Goal: Book appointment/travel/reservation

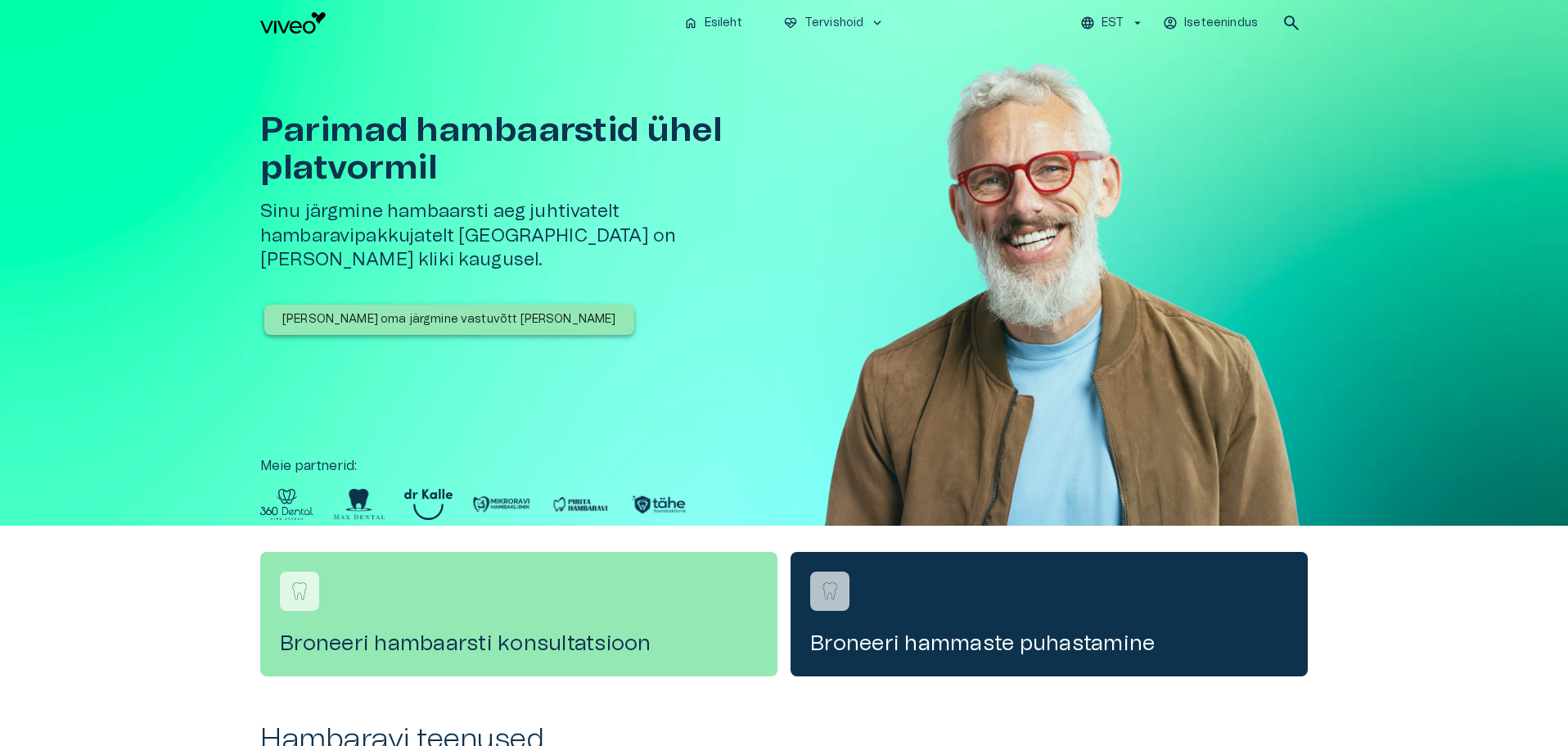
click at [420, 311] on p "[PERSON_NAME] oma järgmine vastuvõtt [PERSON_NAME]" at bounding box center [449, 319] width 334 height 17
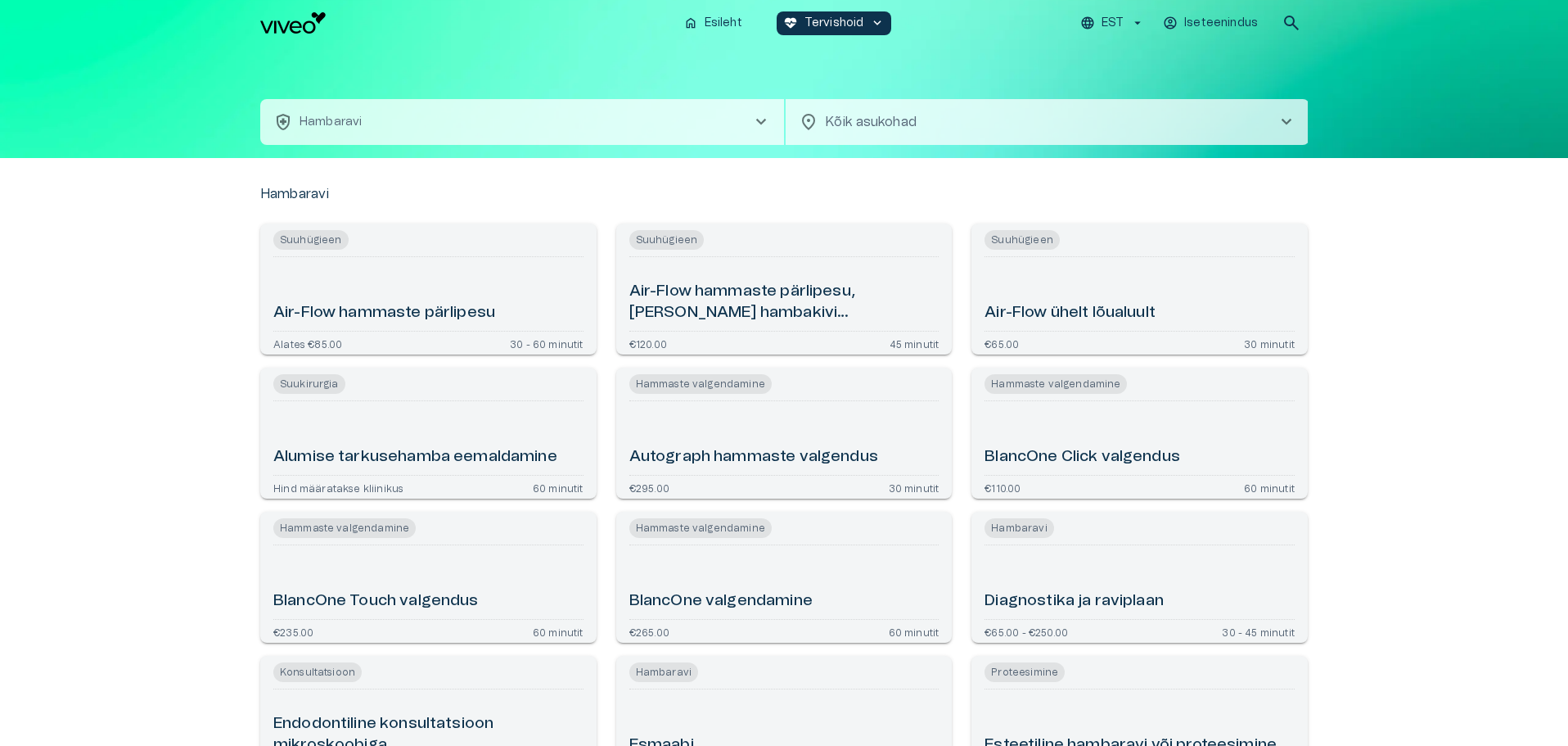
click at [1289, 121] on span "chevron_right" at bounding box center [1287, 122] width 20 height 20
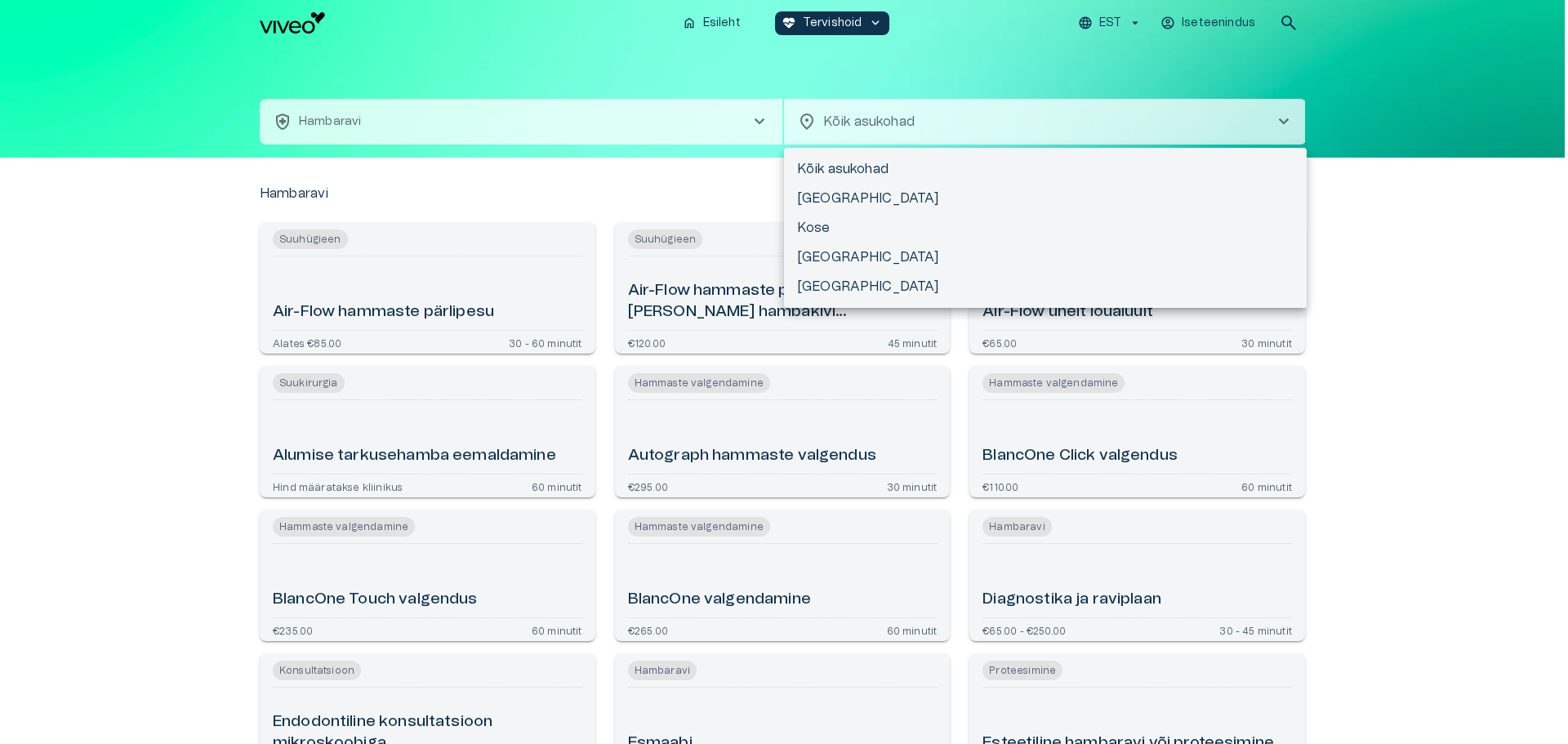
click at [1409, 175] on div at bounding box center [784, 372] width 1568 height 744
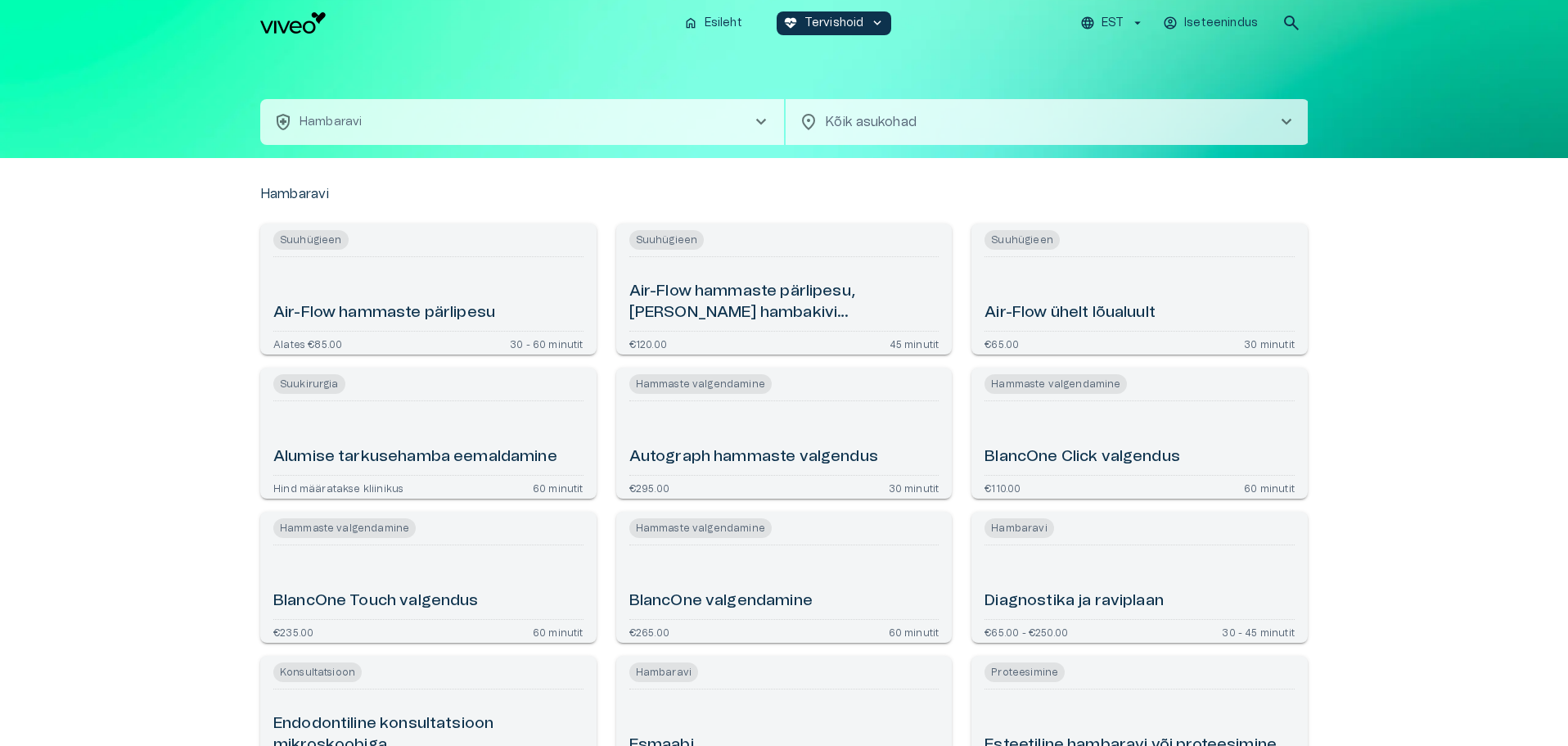
click at [1290, 124] on span "chevron_right" at bounding box center [1287, 122] width 20 height 20
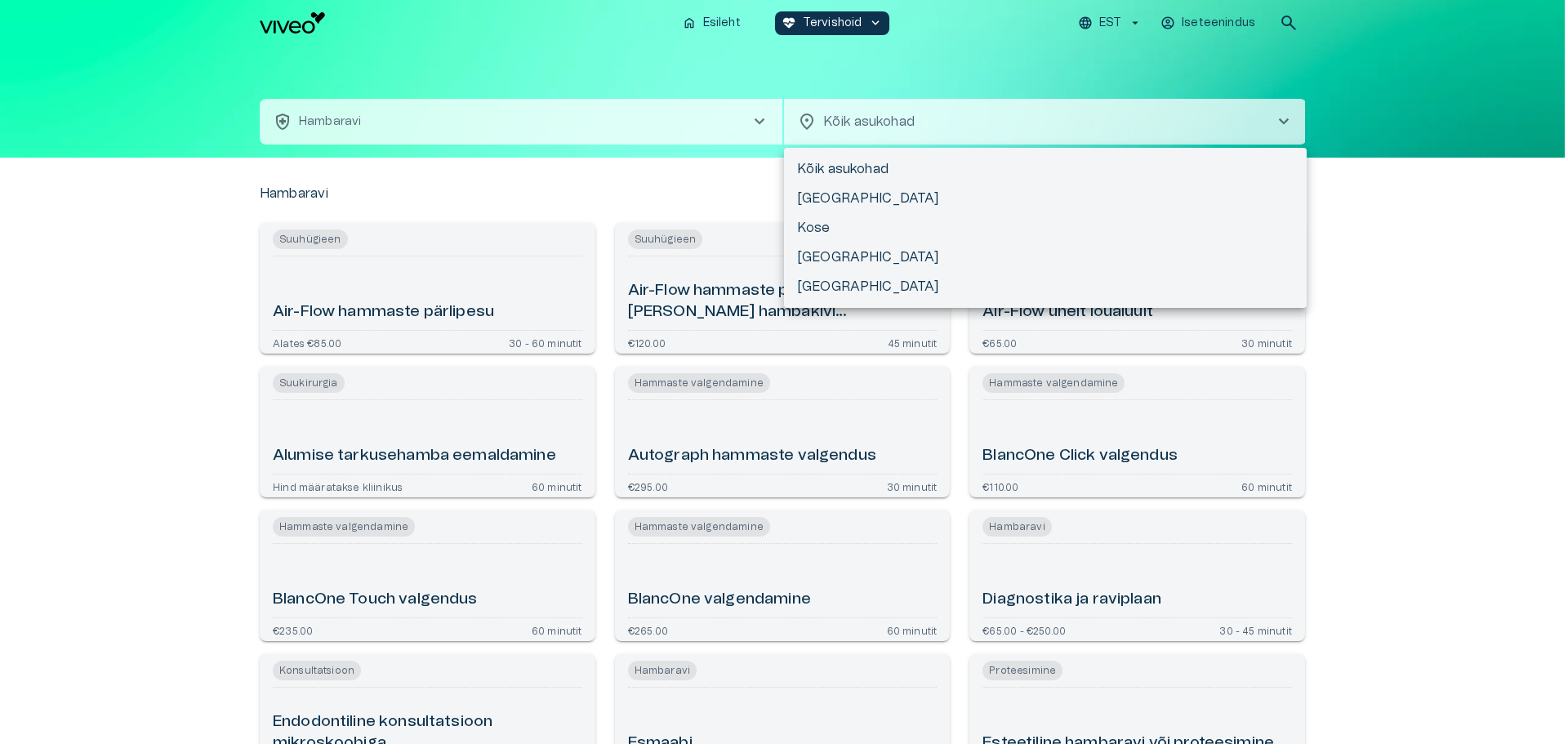
click at [831, 191] on li "[GEOGRAPHIC_DATA]" at bounding box center [1045, 199] width 523 height 30
type input "**********"
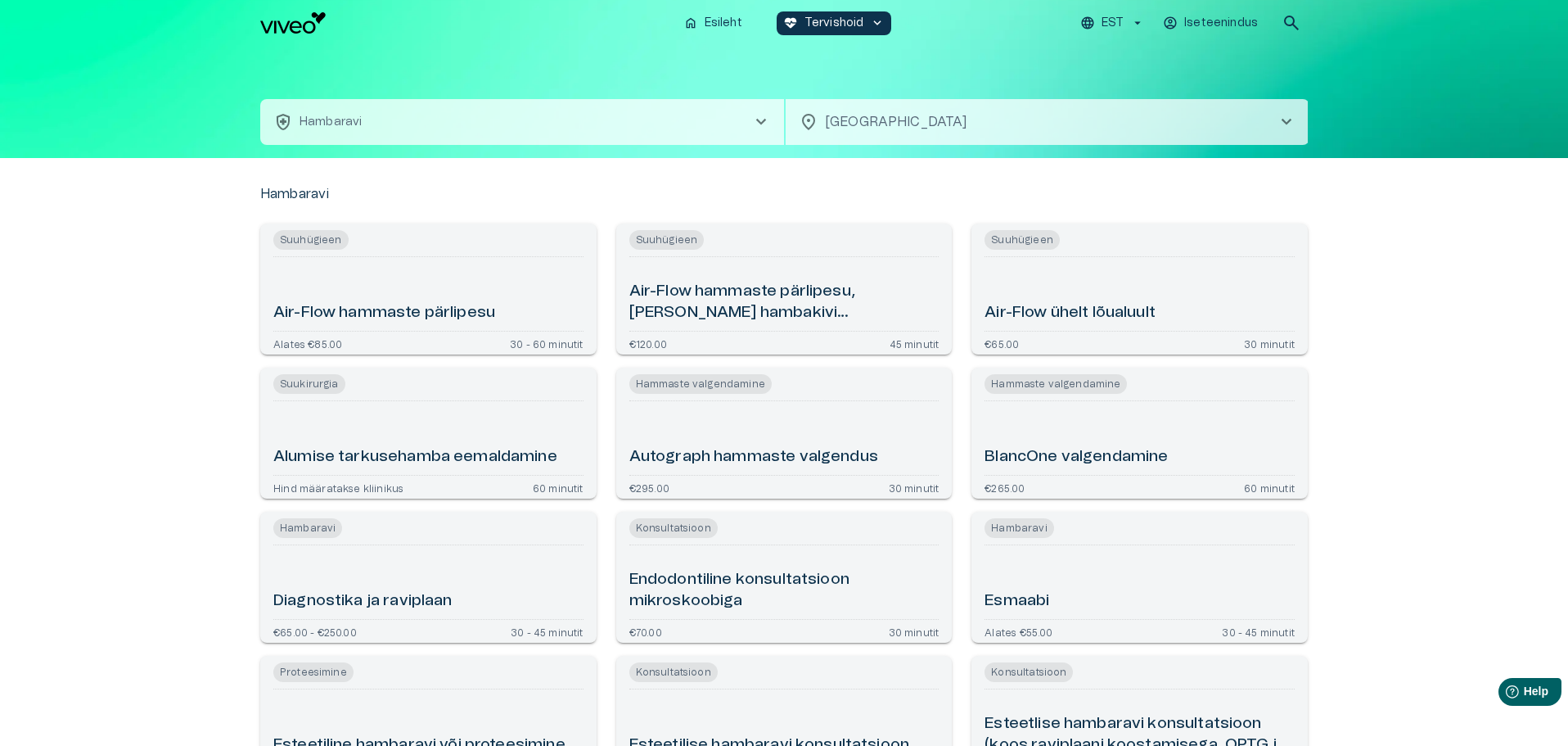
click at [379, 121] on button "health_and_safety [PERSON_NAME] chevron_right" at bounding box center [522, 122] width 524 height 46
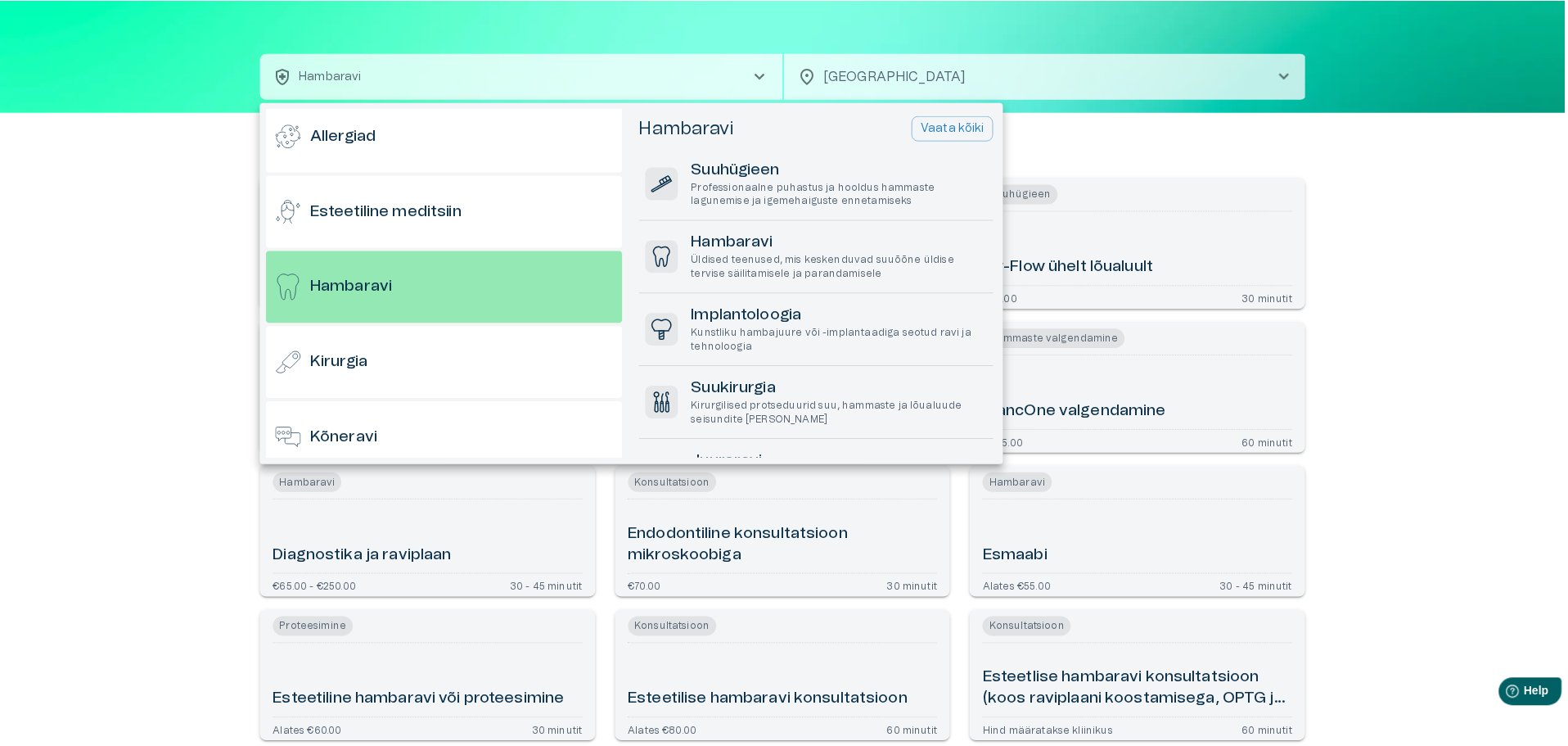
scroll to position [87, 0]
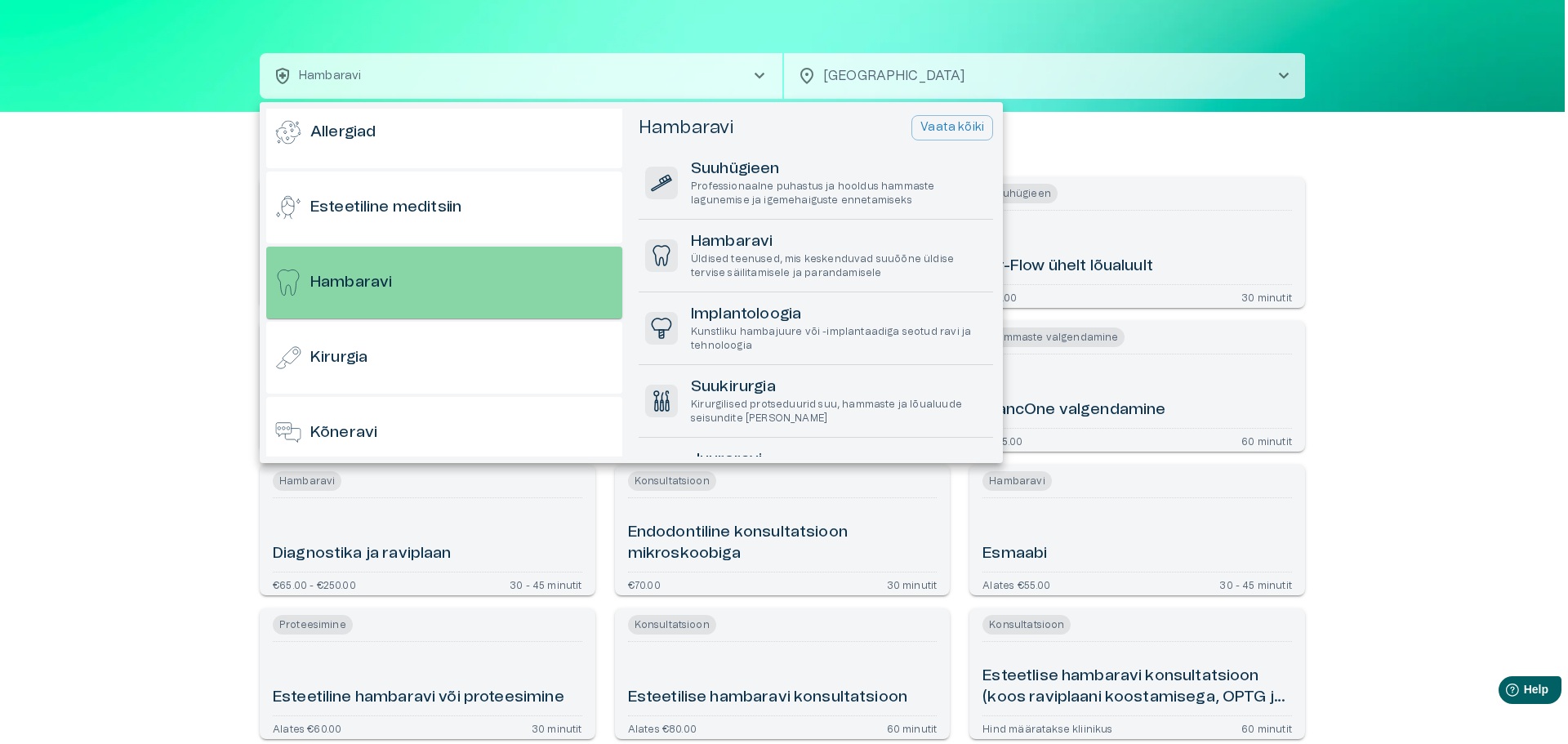
click at [442, 281] on div "Hambaravi" at bounding box center [444, 283] width 356 height 72
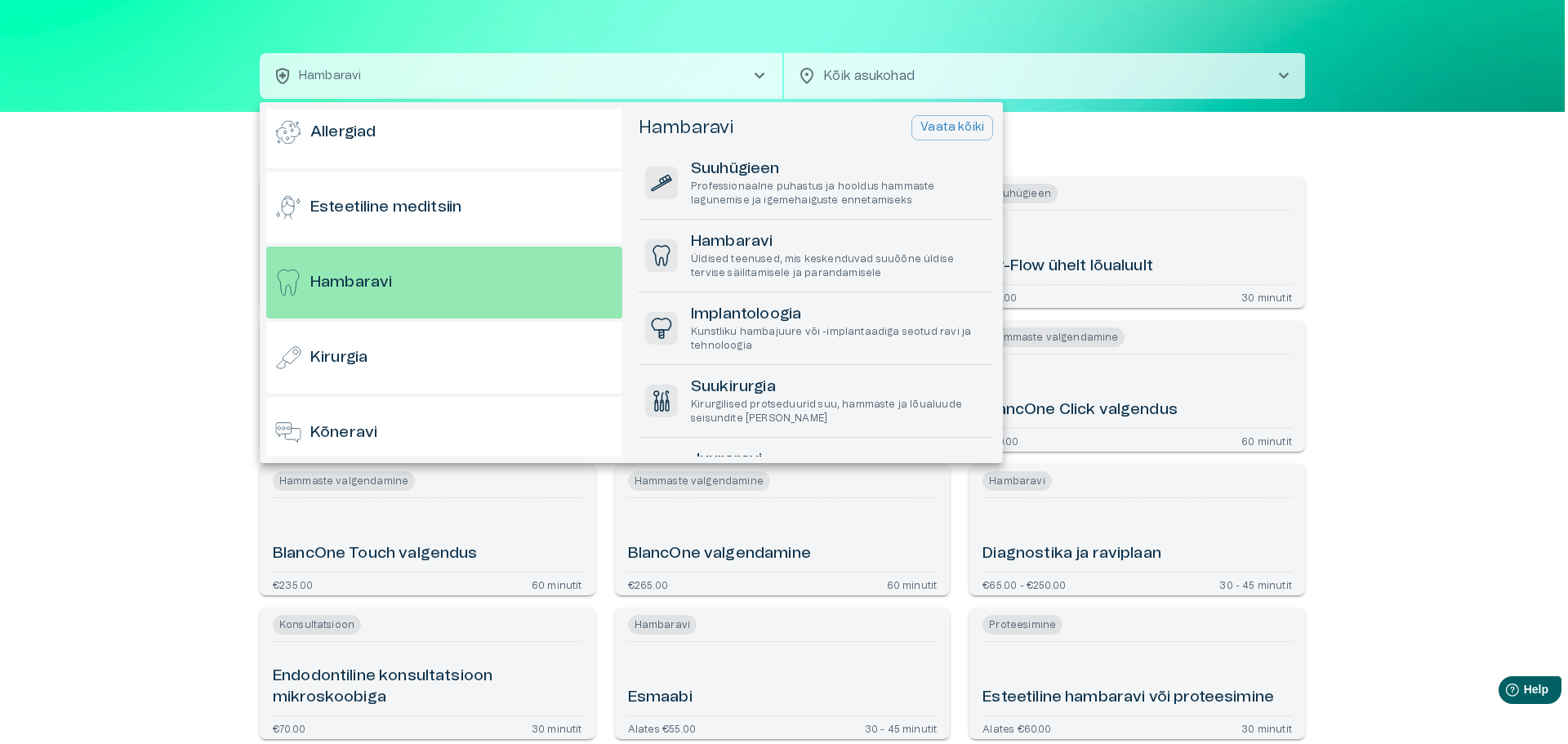
click at [87, 333] on div at bounding box center [784, 372] width 1568 height 744
